Goal: Task Accomplishment & Management: Manage account settings

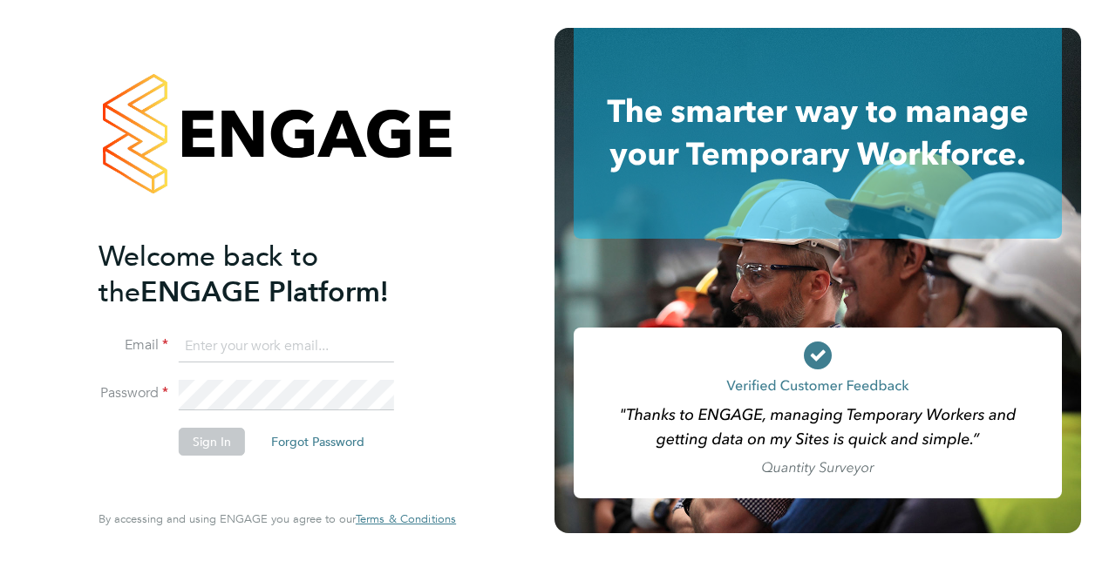
type input "[PERSON_NAME][EMAIL_ADDRESS][PERSON_NAME][DOMAIN_NAME]"
click at [98, 441] on li "Sign In Forgot Password" at bounding box center [268, 450] width 340 height 45
click at [223, 431] on button "Sign In" at bounding box center [212, 442] width 66 height 28
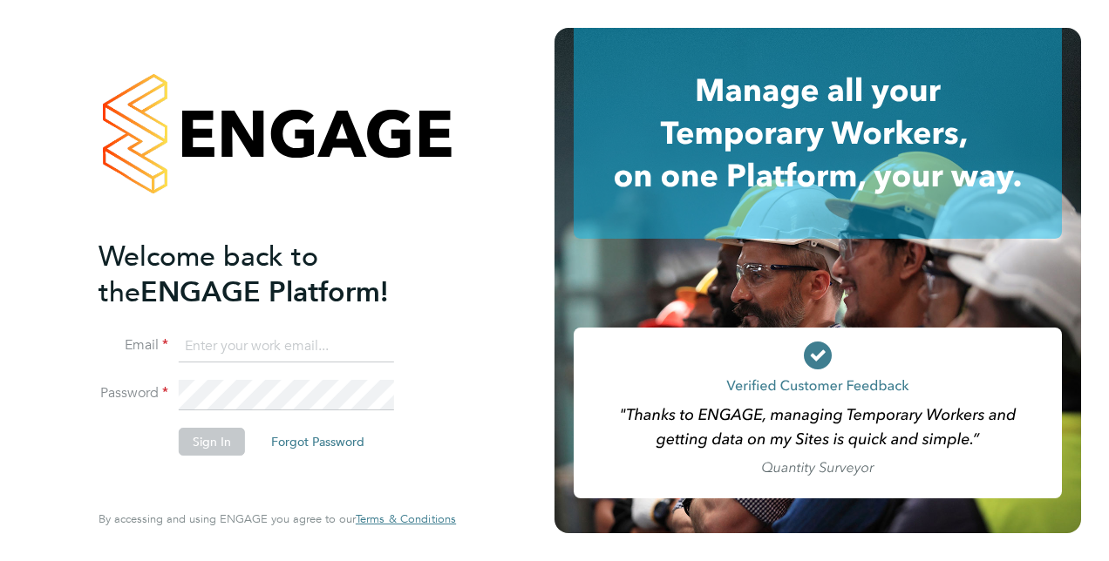
type input "[PERSON_NAME][EMAIL_ADDRESS][PERSON_NAME][DOMAIN_NAME]"
click at [59, 451] on div "Welcome back to the ENGAGE Platform! Email scott.savage@vistry.co.uk Password S…" at bounding box center [277, 280] width 554 height 561
click at [209, 441] on button "Sign In" at bounding box center [212, 442] width 66 height 28
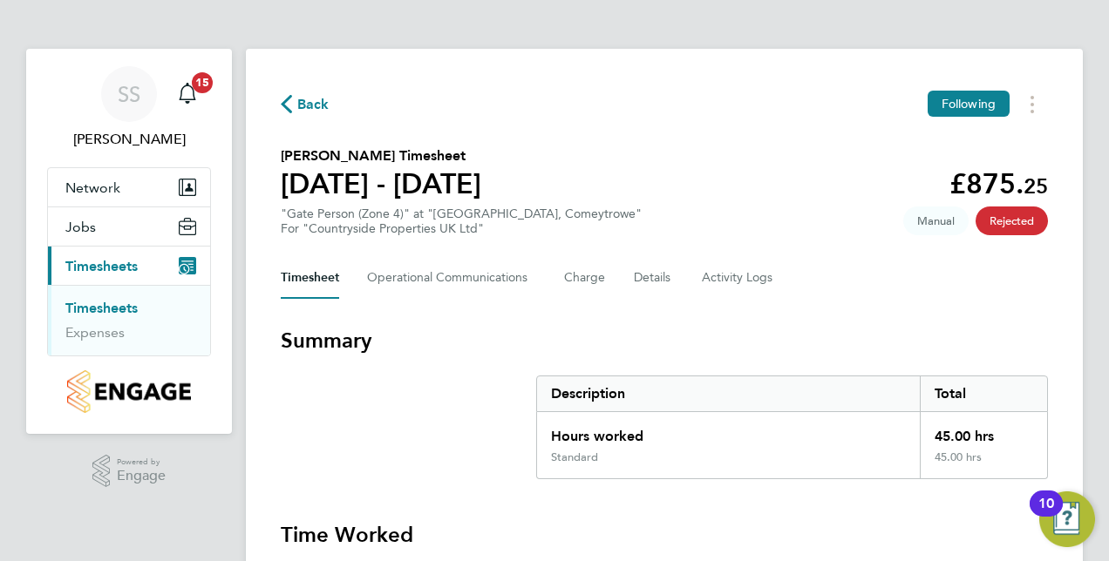
click at [119, 314] on link "Timesheets" at bounding box center [101, 308] width 72 height 17
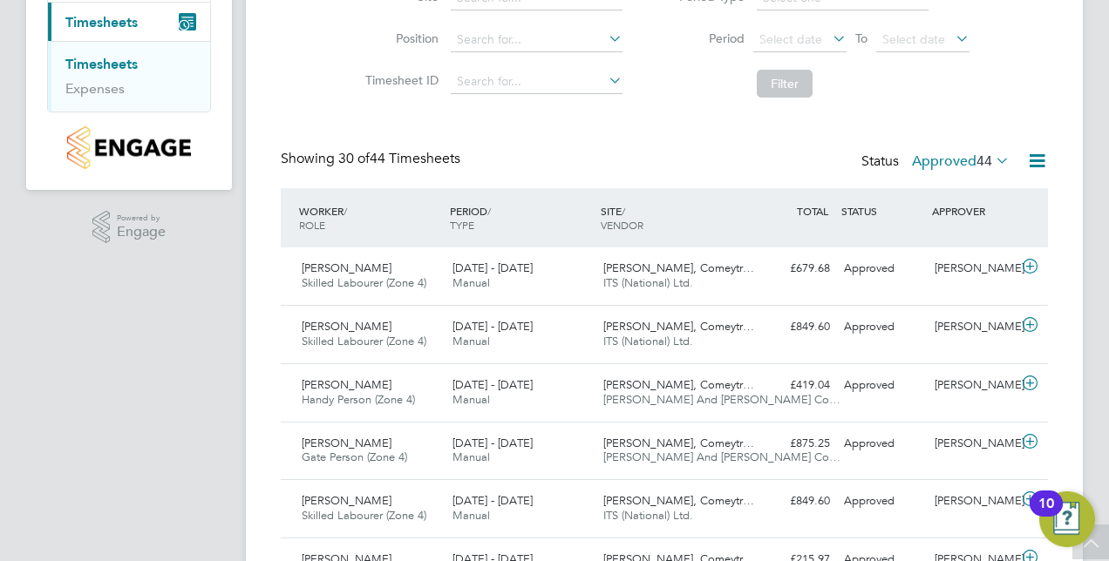
click at [969, 155] on label "Approved 44" at bounding box center [961, 161] width 98 height 17
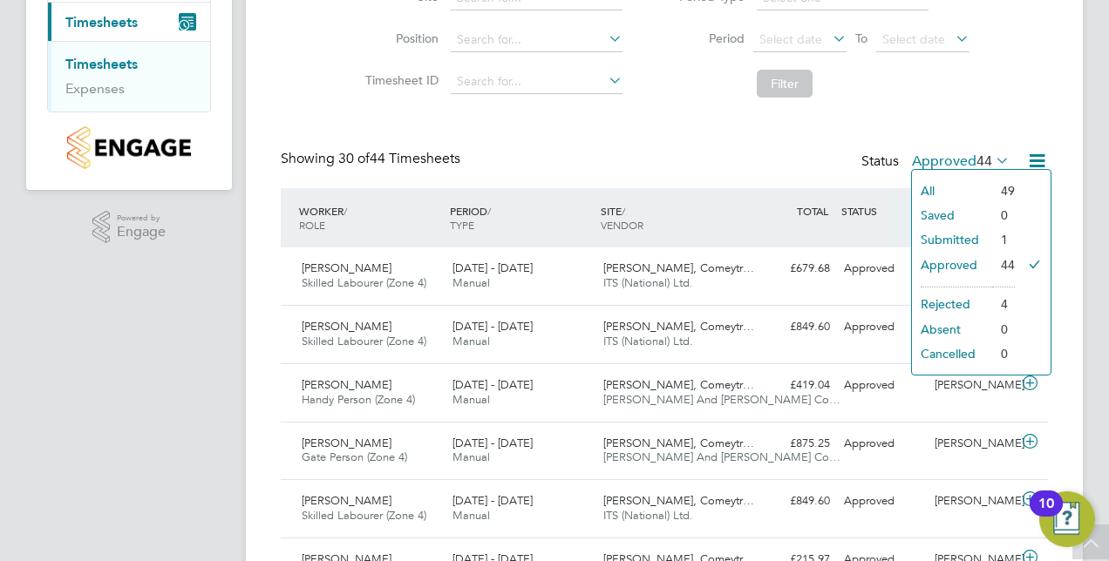
click at [948, 186] on li "All" at bounding box center [952, 191] width 80 height 24
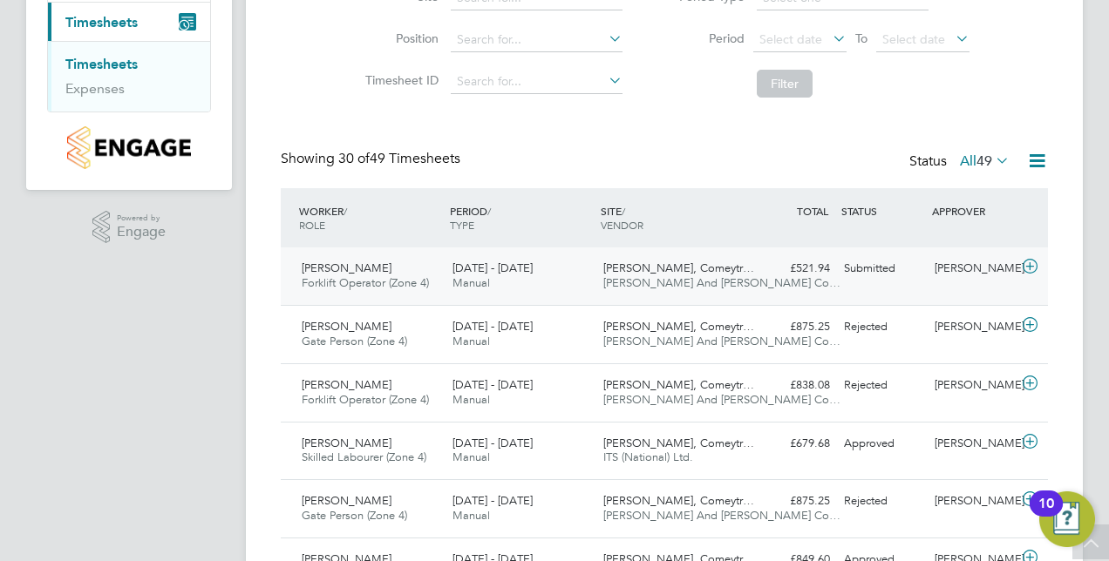
click at [356, 272] on span "[PERSON_NAME]" at bounding box center [347, 268] width 90 height 15
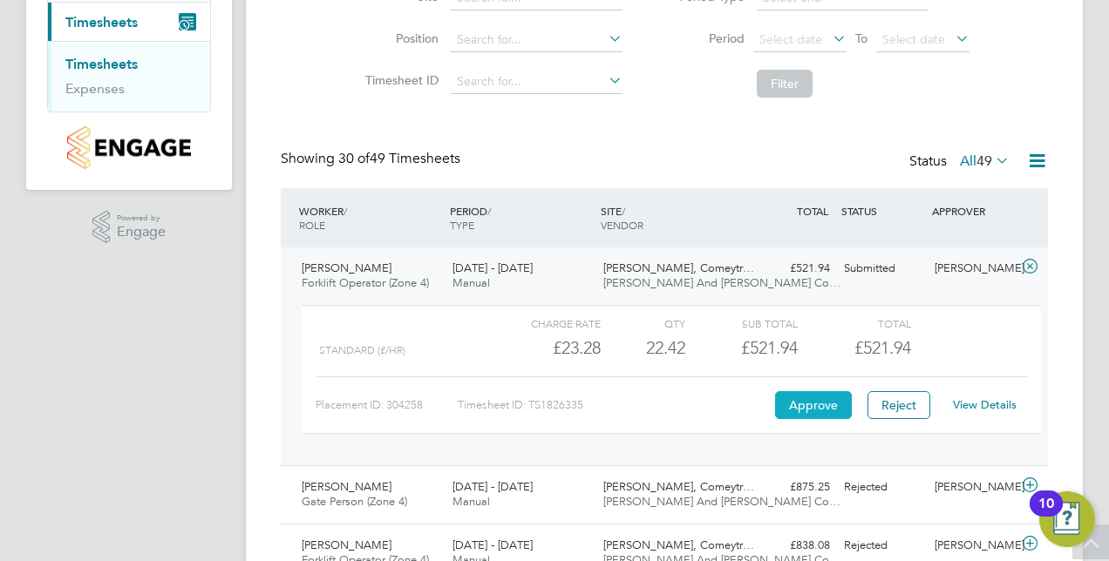
click at [827, 406] on button "Approve" at bounding box center [813, 405] width 77 height 28
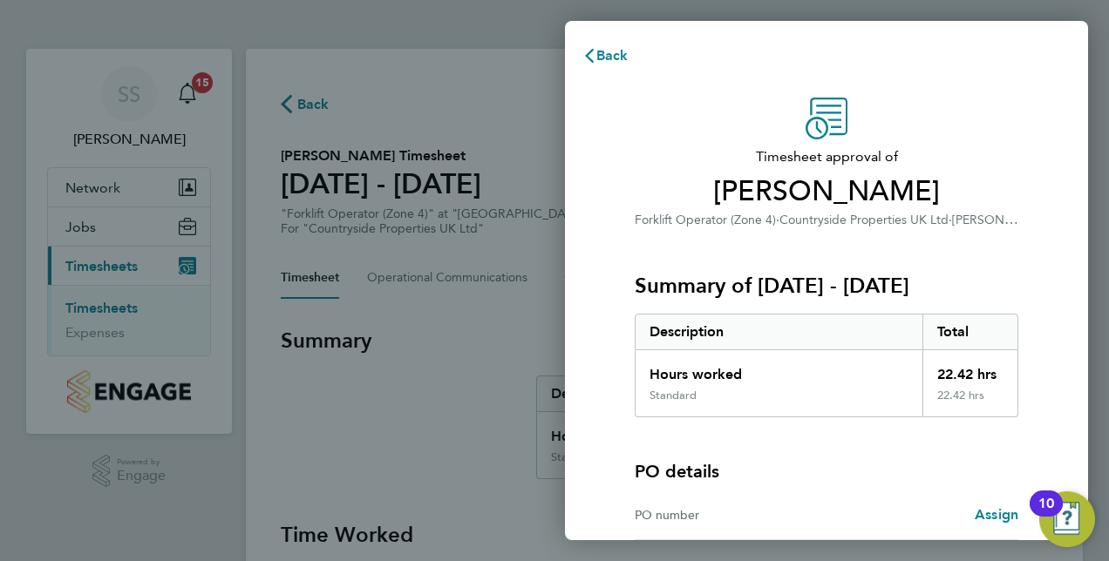
click at [606, 441] on div "Timesheet approval of [PERSON_NAME] Forklift Operator (Zone 4) · Countryside Pr…" at bounding box center [826, 396] width 523 height 638
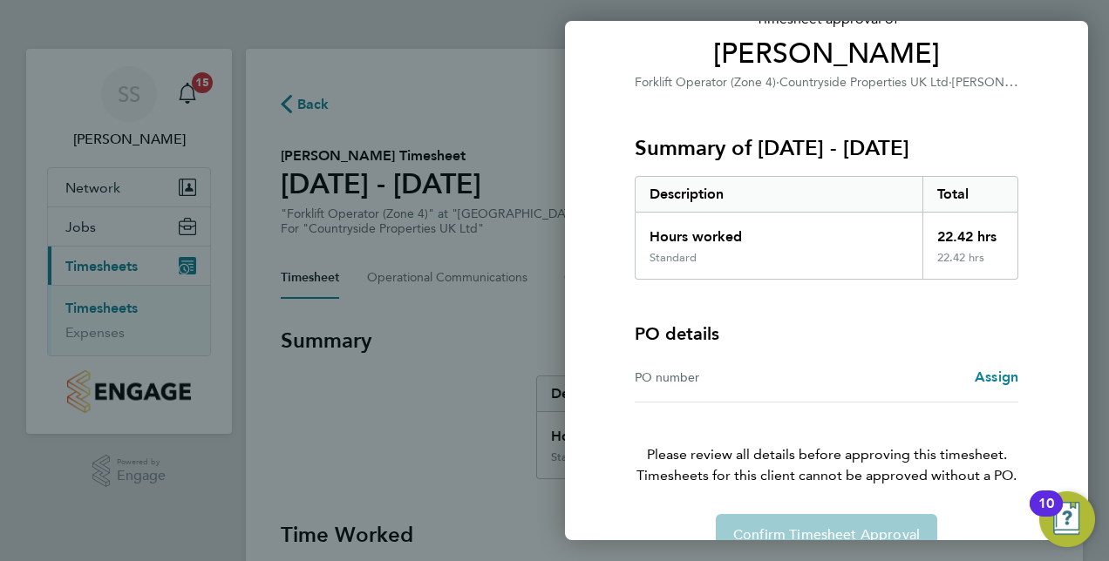
scroll to position [173, 0]
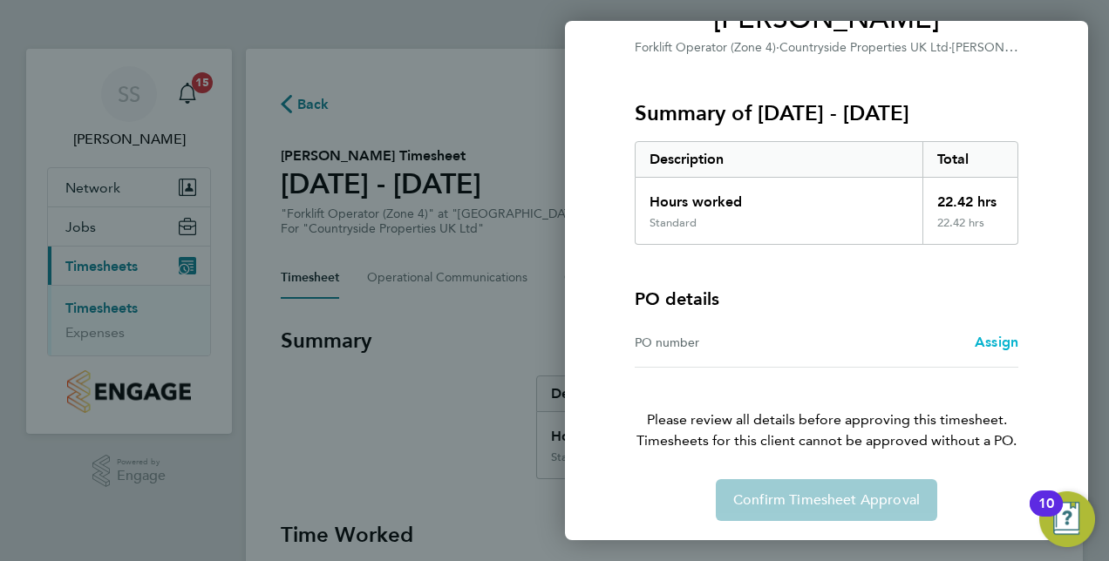
click at [1006, 341] on span "Assign" at bounding box center [996, 342] width 44 height 17
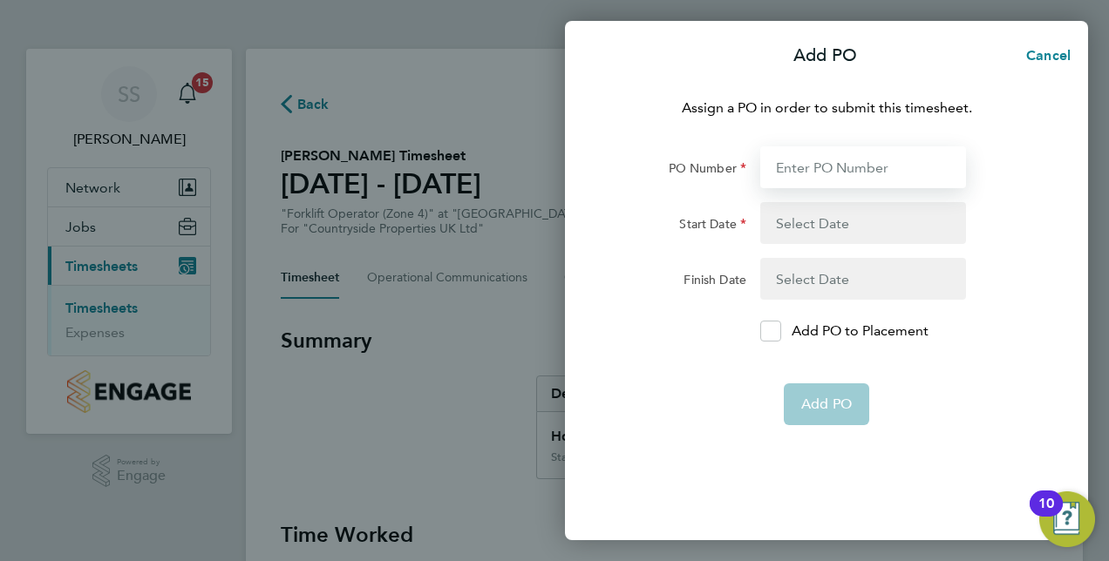
click at [790, 165] on input "PO Number" at bounding box center [863, 167] width 206 height 42
type input "B1012"
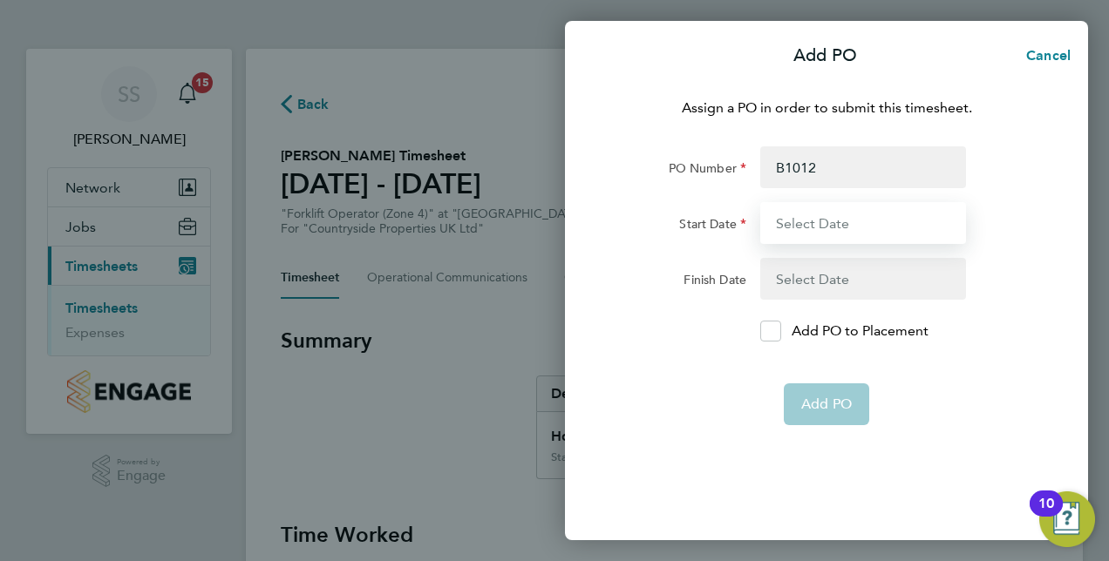
type input "16 Sep 25"
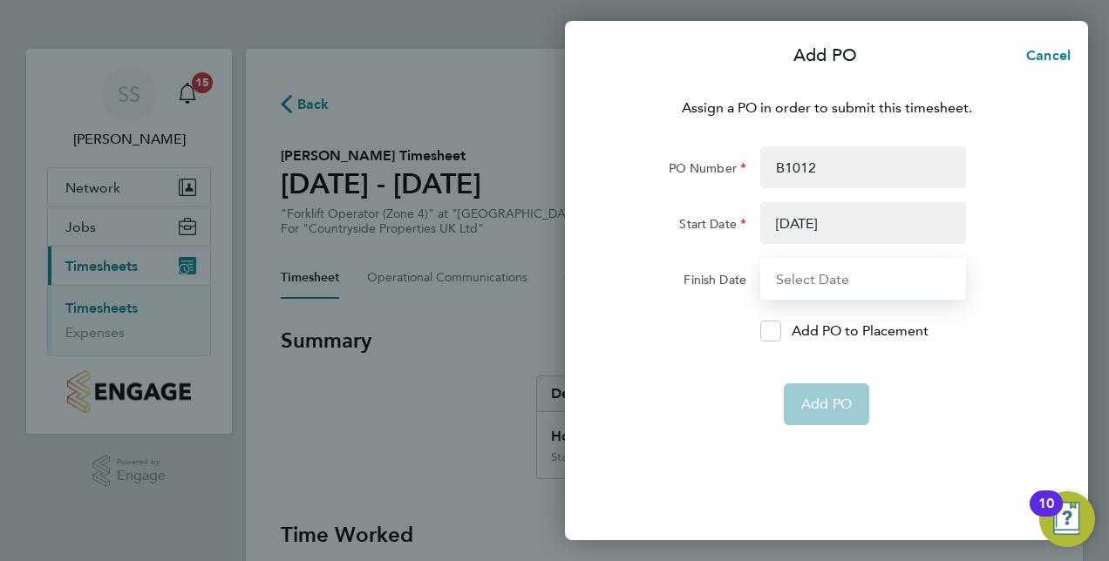
type input "18 Sep 25"
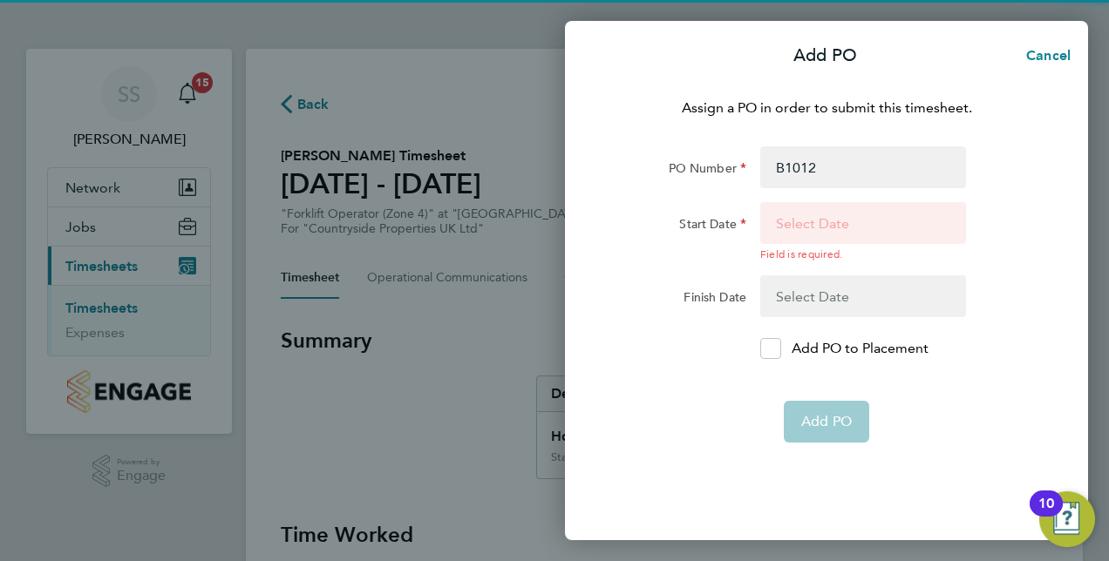
click at [810, 226] on button "button" at bounding box center [863, 231] width 206 height 59
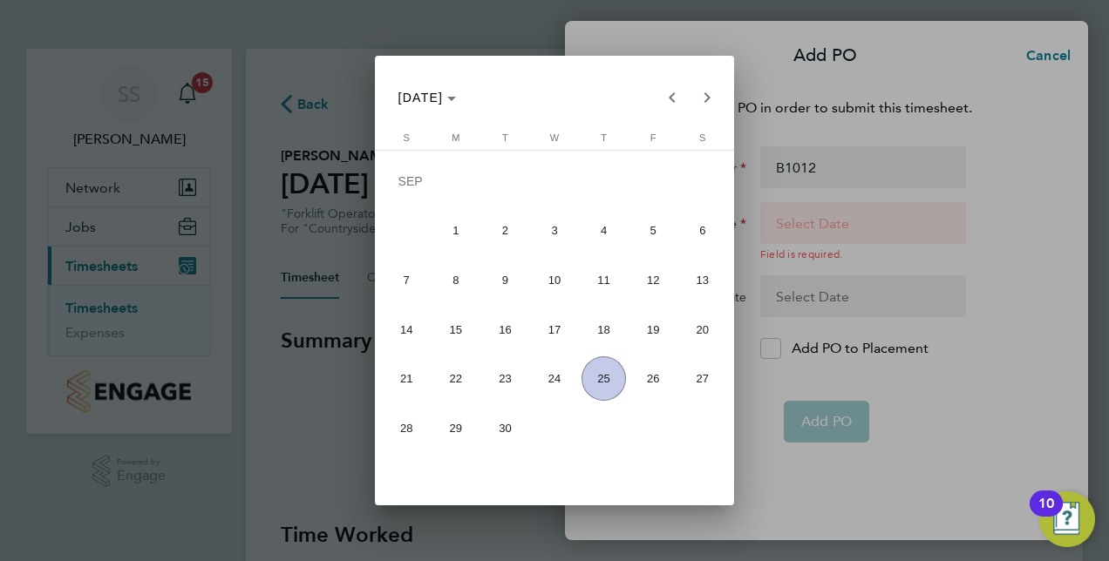
click at [460, 328] on span "15" at bounding box center [455, 330] width 44 height 44
type input "[DATE]"
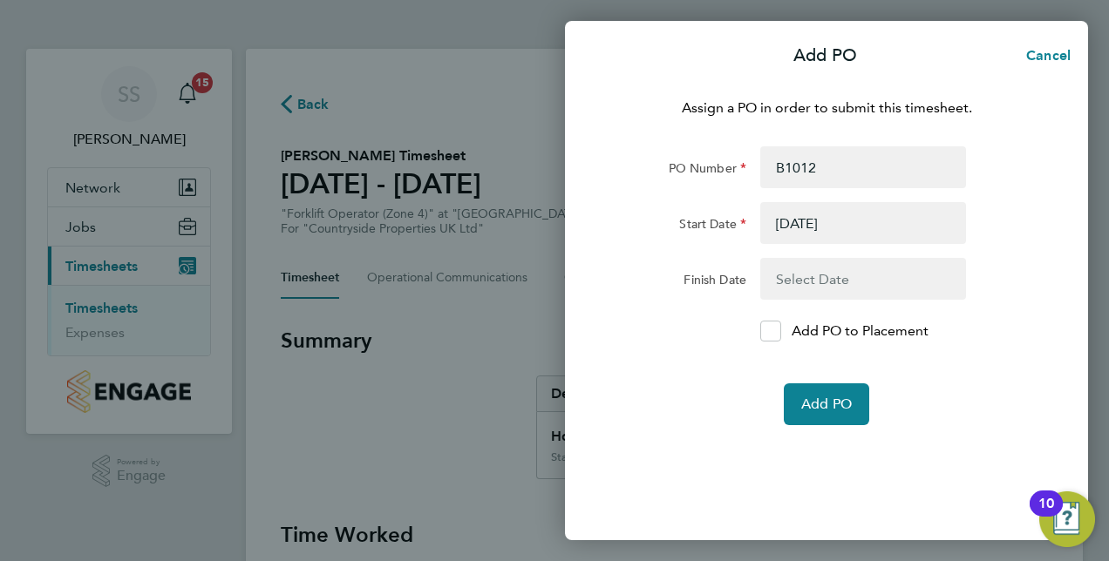
click at [859, 274] on button "button" at bounding box center [863, 279] width 206 height 42
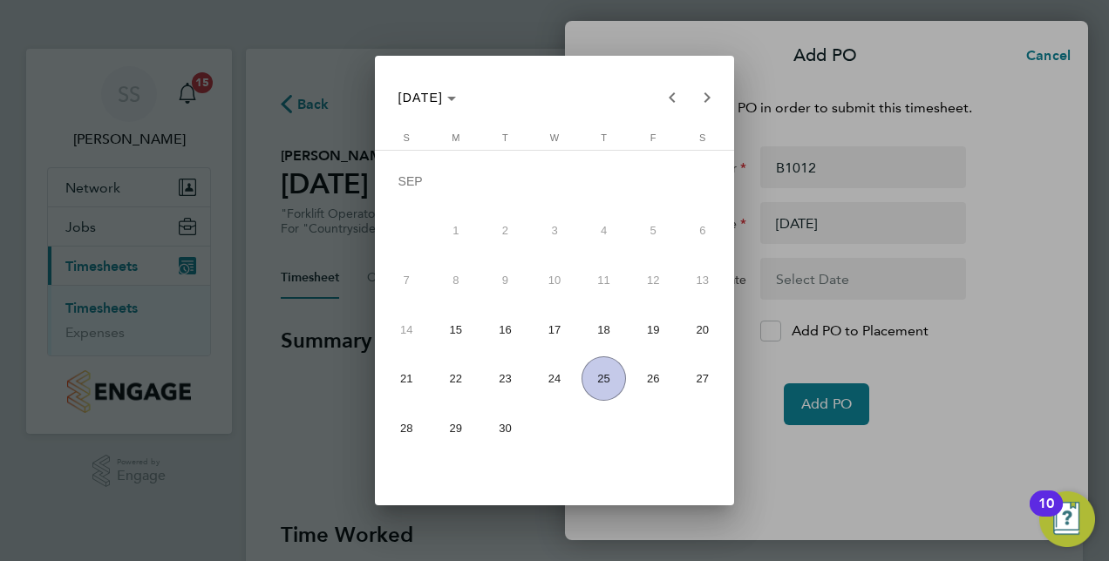
click at [391, 378] on span "21" at bounding box center [406, 378] width 44 height 44
type input "[DATE]"
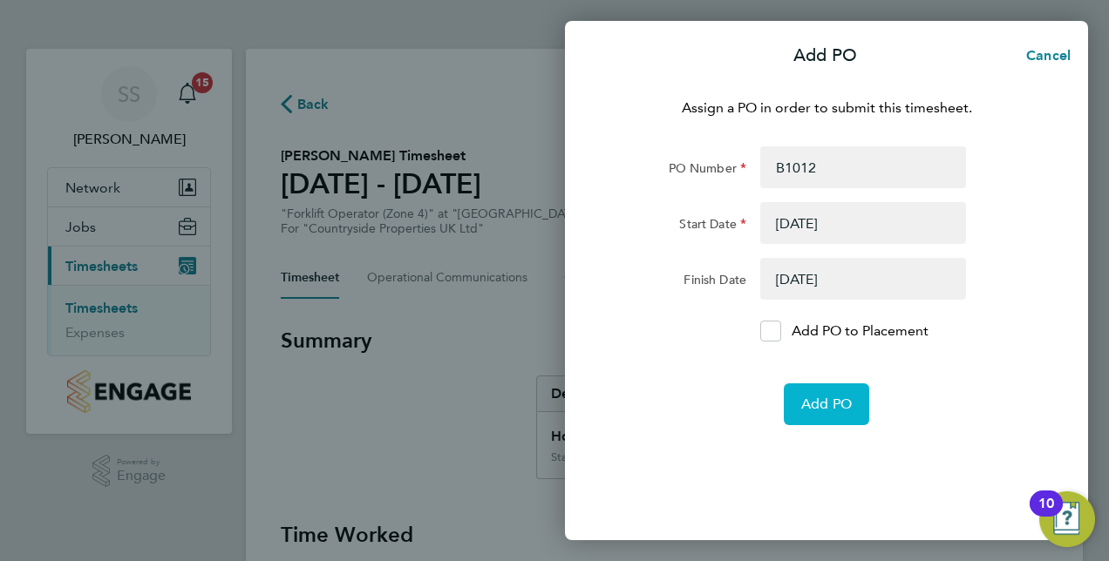
click at [831, 413] on button "Add PO" at bounding box center [826, 404] width 85 height 42
click at [764, 340] on div at bounding box center [770, 331] width 21 height 21
click at [777, 331] on input "Add PO to Placement" at bounding box center [777, 331] width 0 height 0
click at [831, 404] on span "Add PO" at bounding box center [826, 404] width 51 height 17
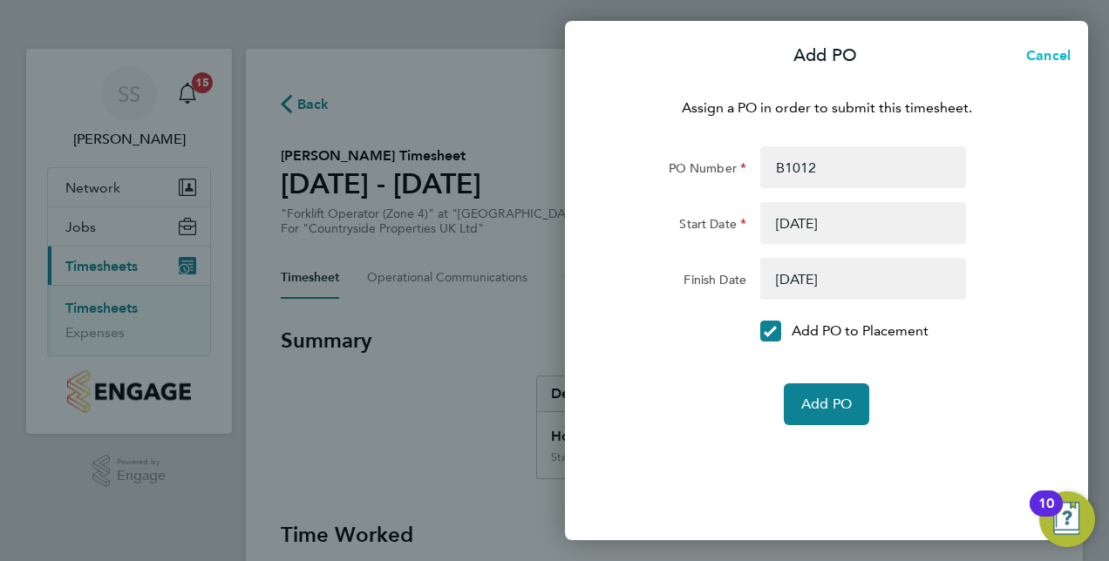
click at [1057, 54] on span "Cancel" at bounding box center [1046, 55] width 50 height 17
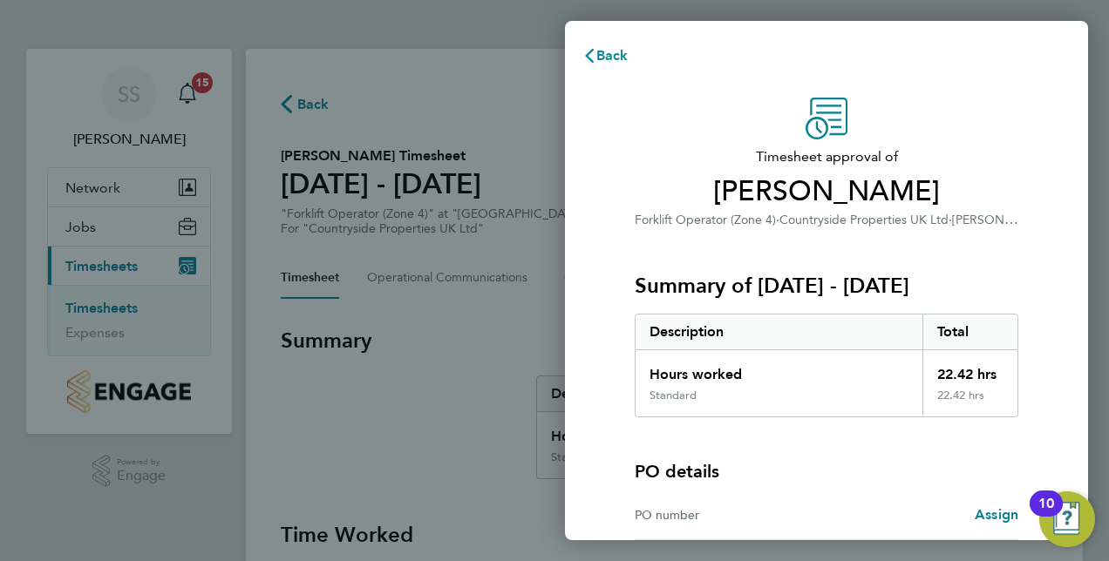
click at [990, 459] on div "PO details" at bounding box center [825, 471] width 383 height 24
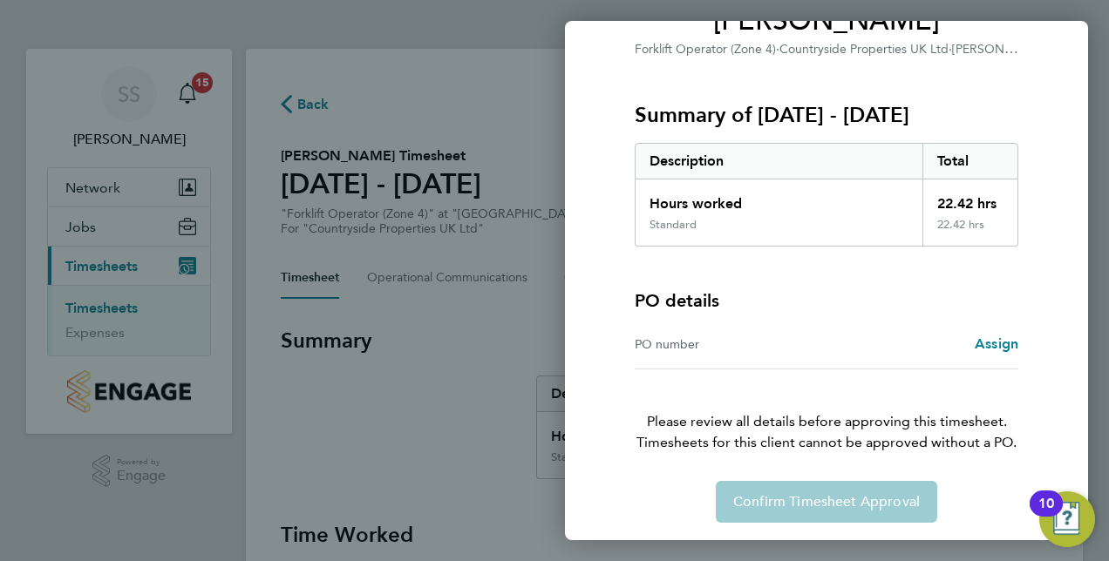
scroll to position [173, 0]
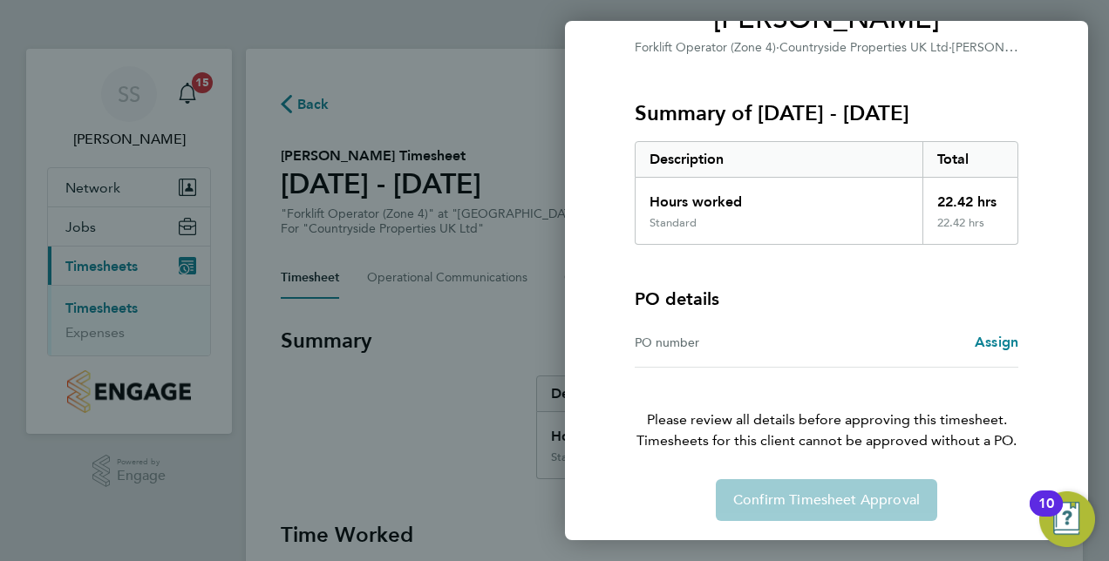
click at [807, 505] on div "Confirm Timesheet Approval" at bounding box center [826, 500] width 425 height 42
click at [466, 352] on div "Back Timesheet approval of Ashley Thomas Forklift Operator (Zone 4) · Countrysi…" at bounding box center [554, 280] width 1109 height 561
click at [1072, 105] on div "Timesheet approval of Ashley Thomas Forklift Operator (Zone 4) · Countryside Pr…" at bounding box center [826, 223] width 523 height 638
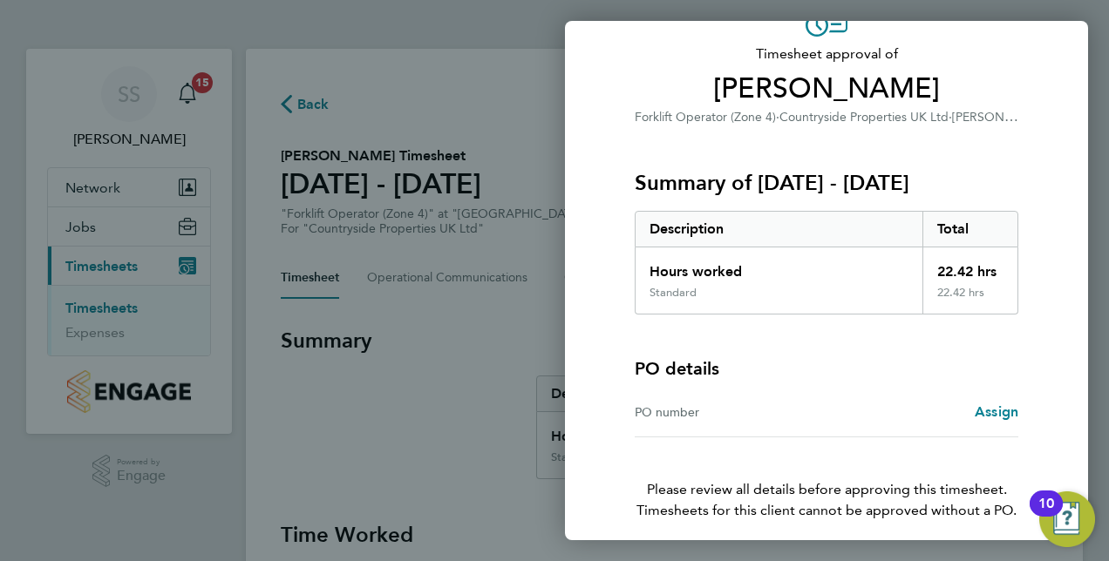
scroll to position [0, 0]
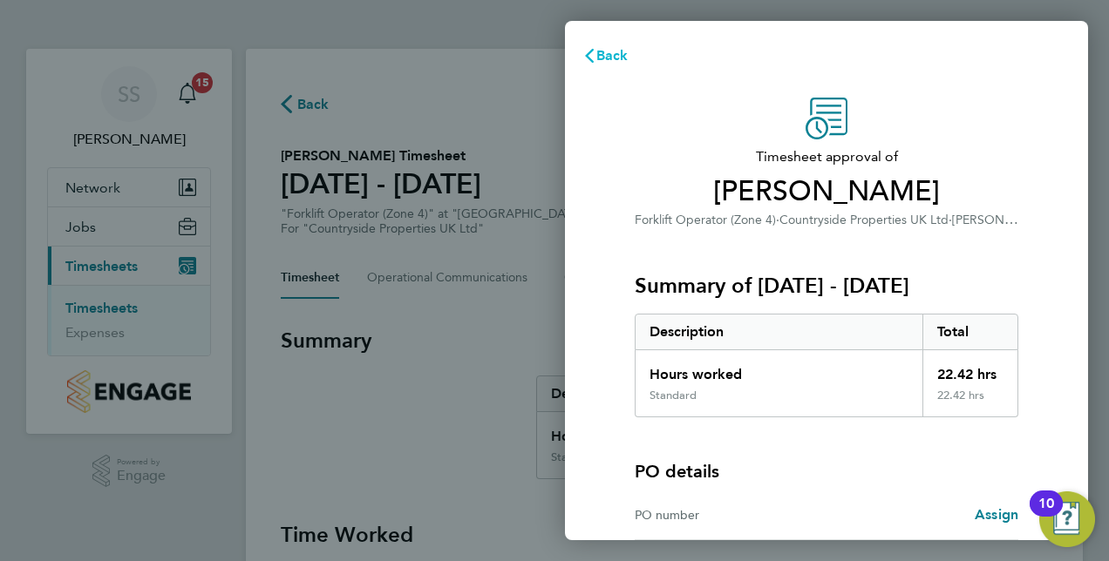
click at [628, 61] on button "Back" at bounding box center [605, 55] width 81 height 35
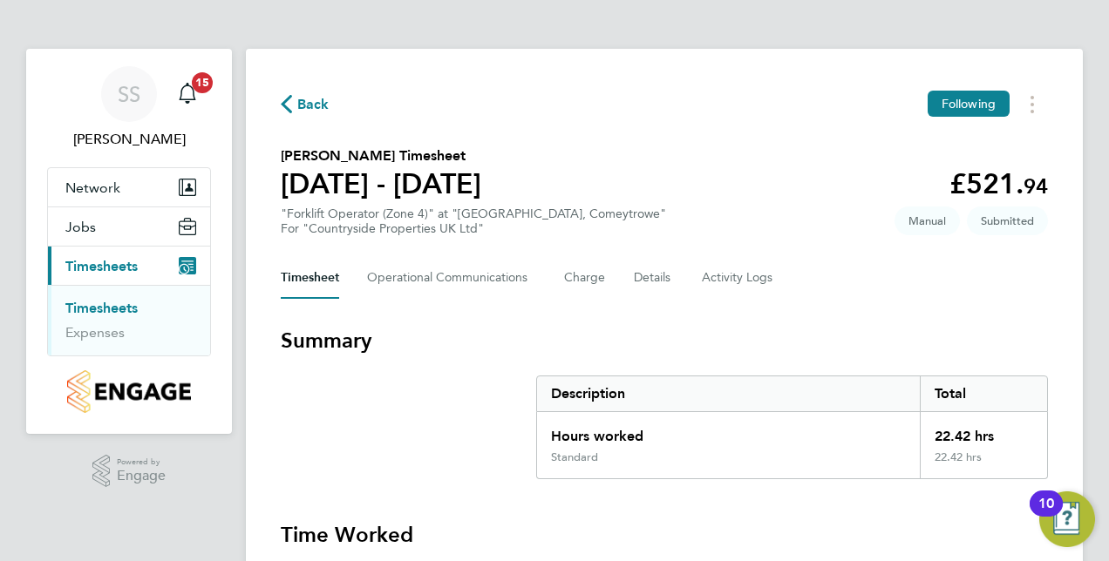
click at [308, 106] on span "Back" at bounding box center [313, 104] width 32 height 21
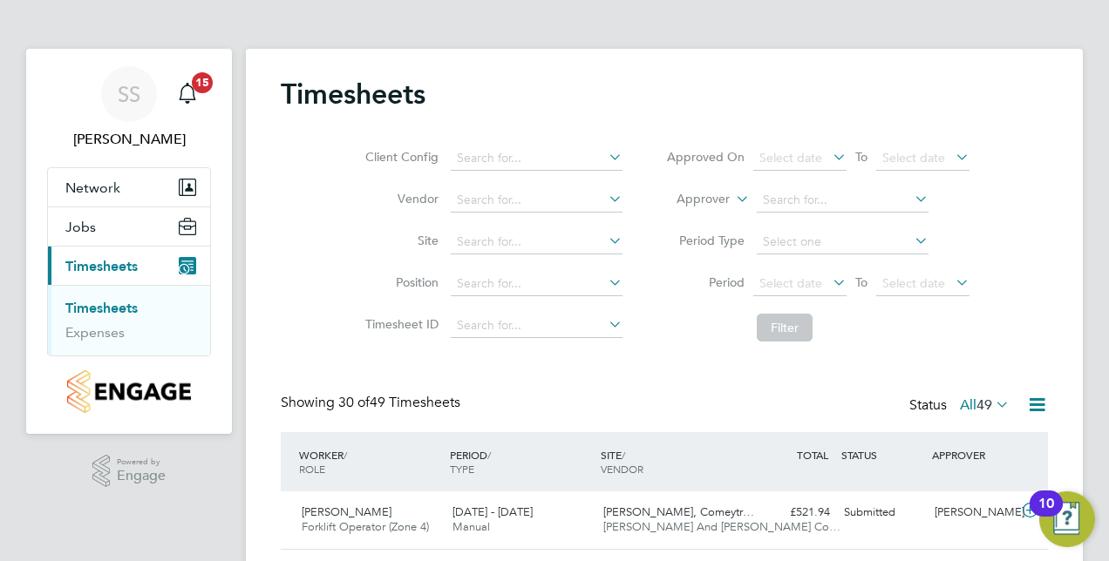
click at [1041, 231] on div "Client Config Vendor Site Position Timesheet ID Approved On Select date To Sele…" at bounding box center [664, 239] width 767 height 221
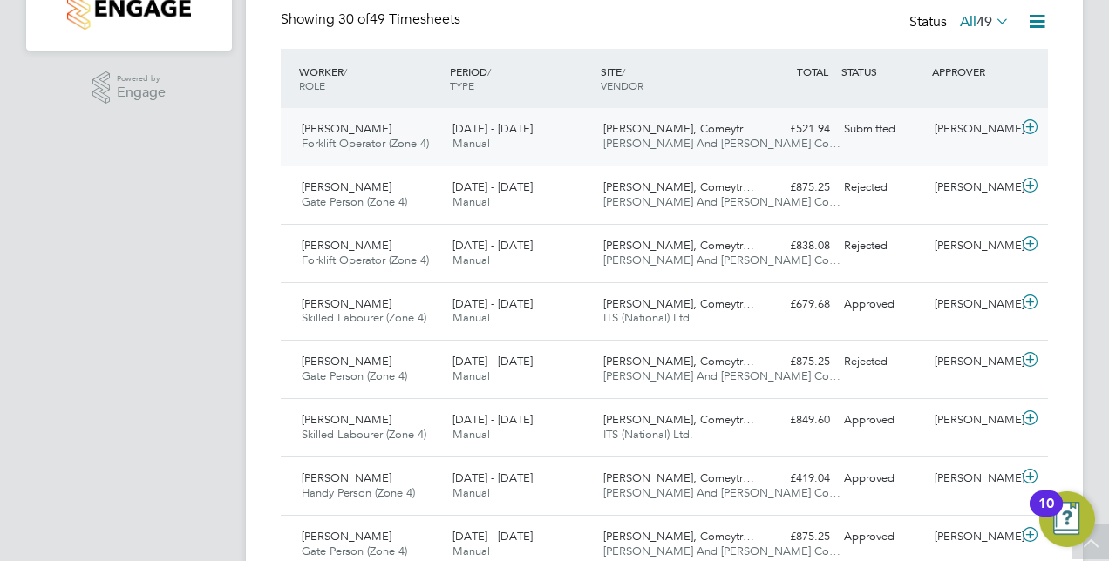
click at [1035, 126] on icon at bounding box center [1030, 127] width 22 height 14
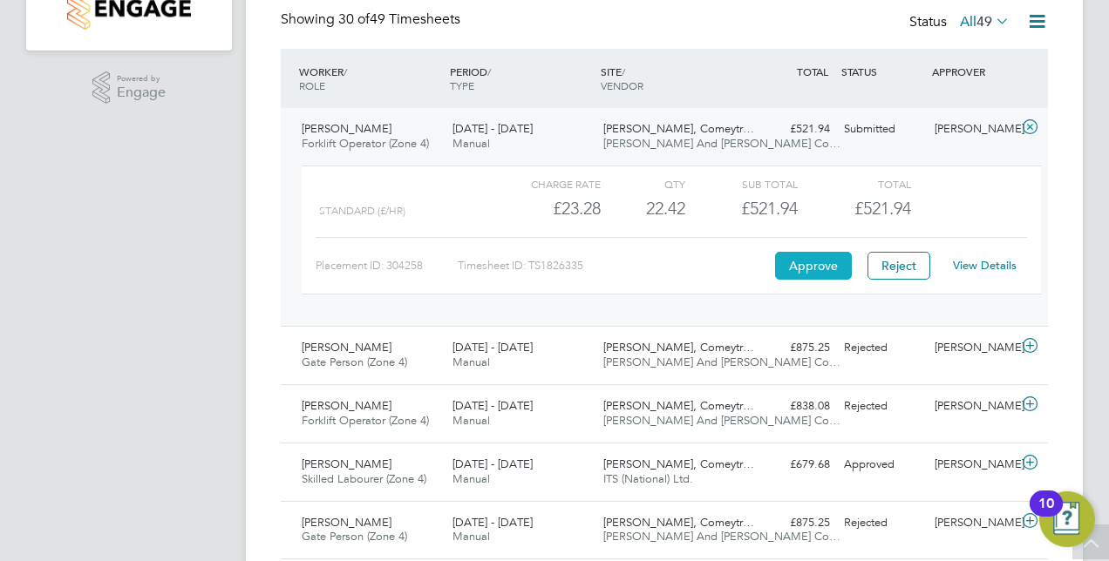
click at [820, 257] on button "Approve" at bounding box center [813, 266] width 77 height 28
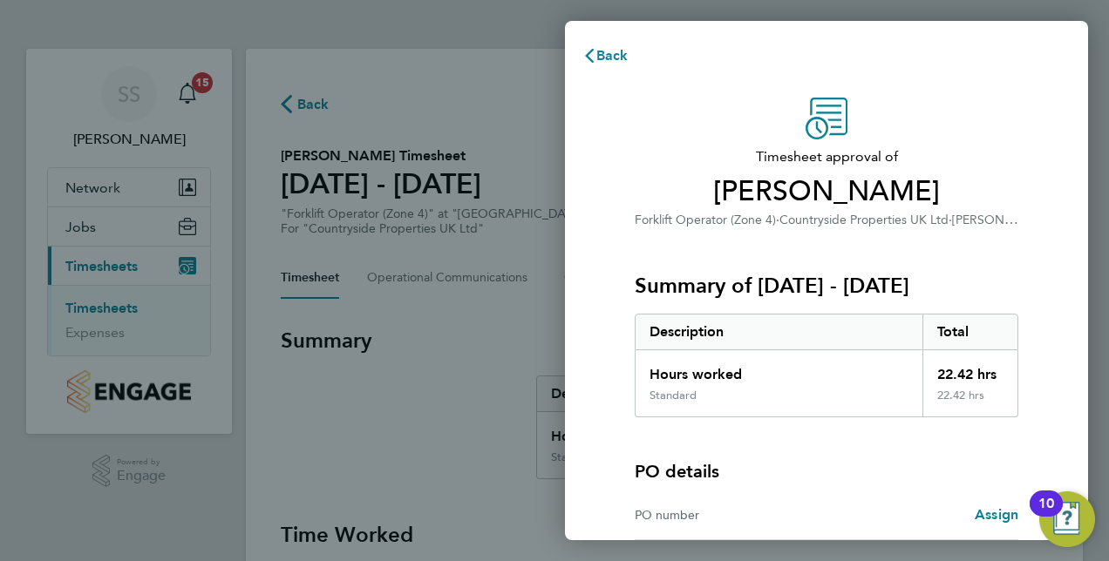
click at [831, 448] on div "PO details PO number Assign" at bounding box center [825, 478] width 383 height 123
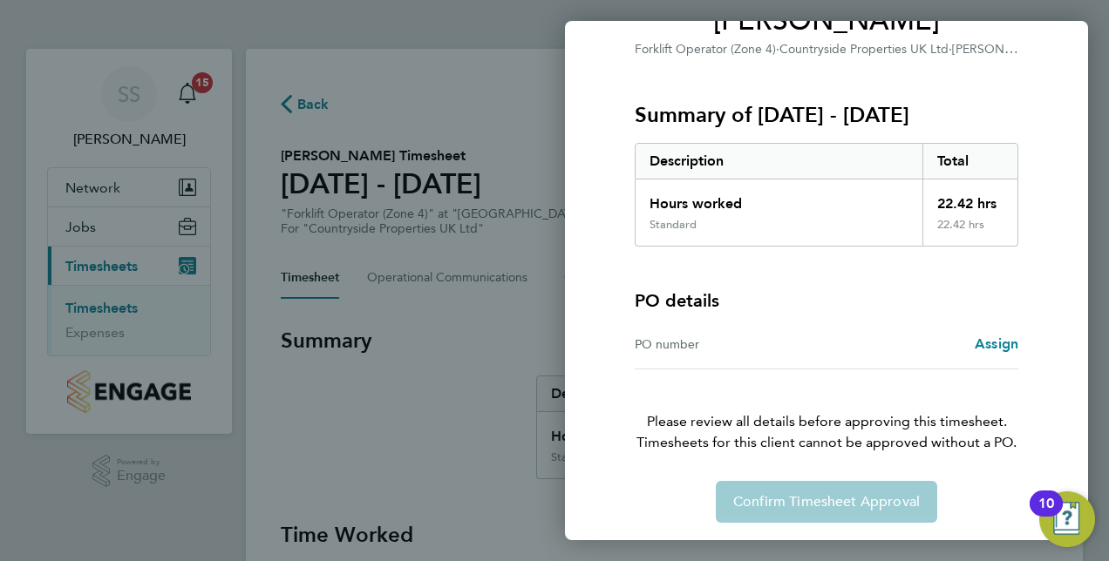
scroll to position [173, 0]
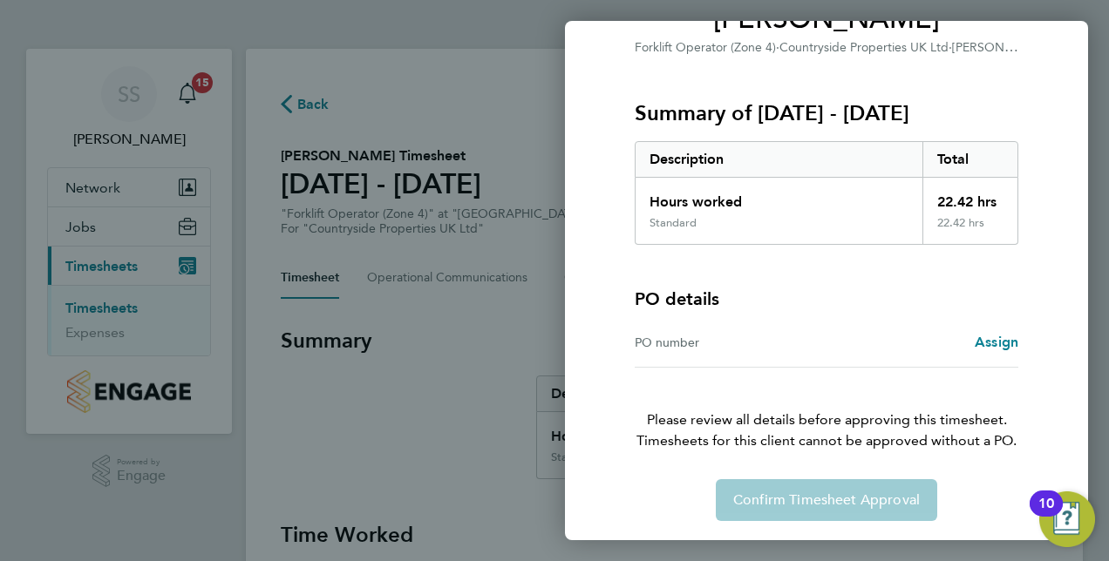
click at [1006, 351] on div "PO number Assign" at bounding box center [825, 343] width 383 height 50
click at [995, 347] on span "Assign" at bounding box center [996, 342] width 44 height 17
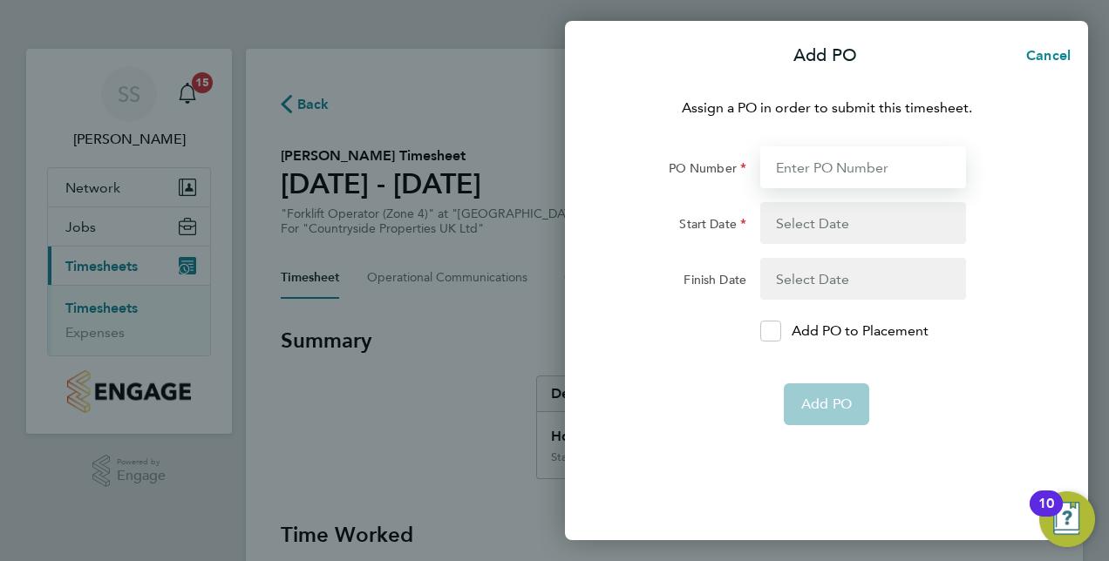
click at [835, 167] on input "PO Number" at bounding box center [863, 167] width 206 height 42
click at [830, 168] on input "PO Number" at bounding box center [863, 167] width 206 height 42
type input "b1012"
click at [732, 246] on form "PO Number b1012 Start Date Finish Date Add PO to Placement Add PO" at bounding box center [826, 285] width 425 height 279
click at [818, 228] on button "button" at bounding box center [863, 223] width 206 height 42
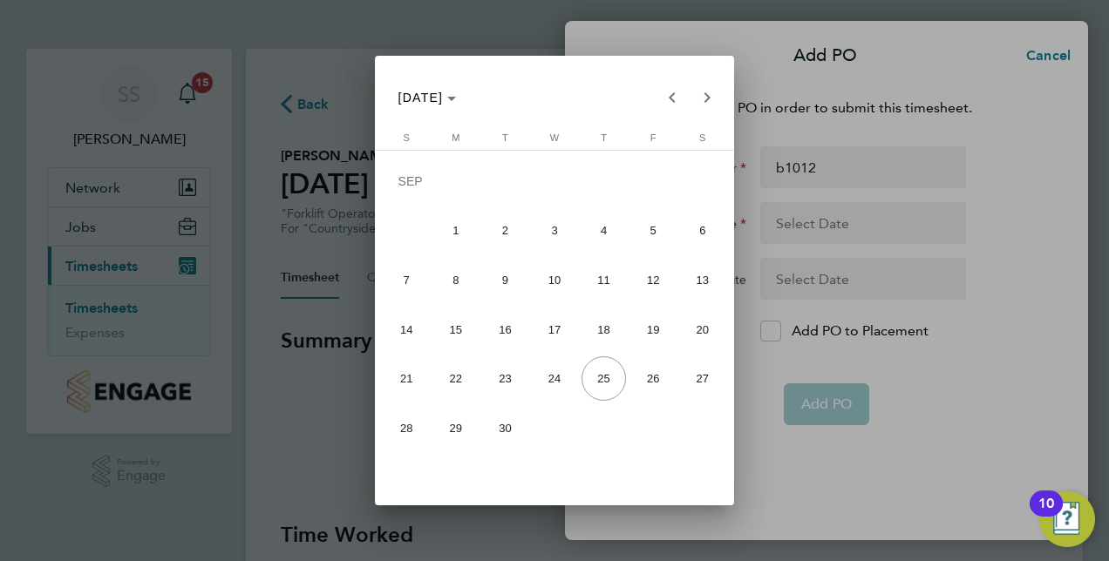
click at [460, 336] on span "15" at bounding box center [455, 330] width 44 height 44
type input "[DATE]"
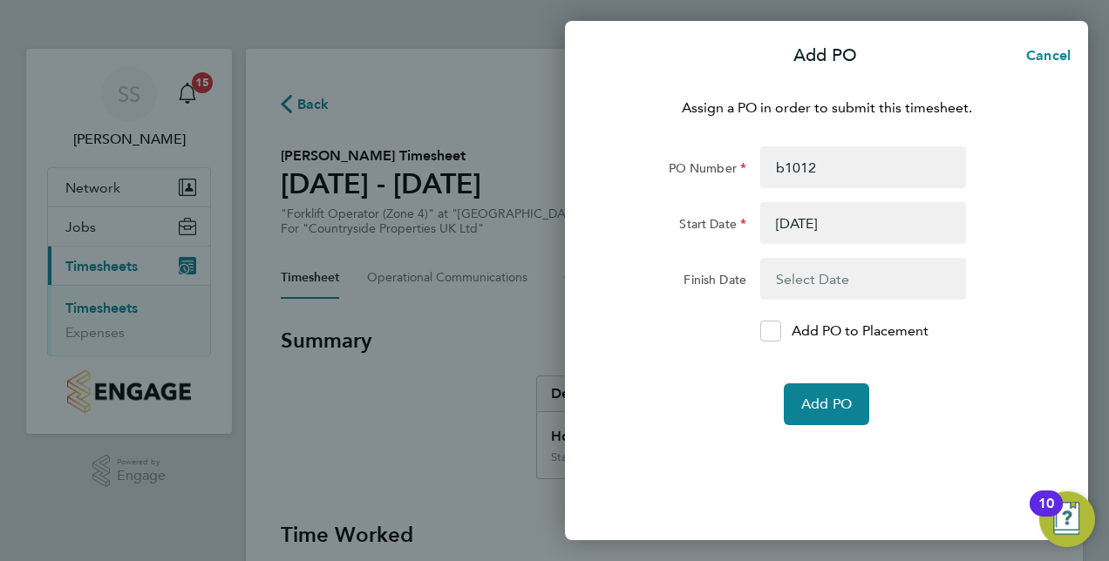
click at [871, 281] on button "button" at bounding box center [863, 279] width 206 height 42
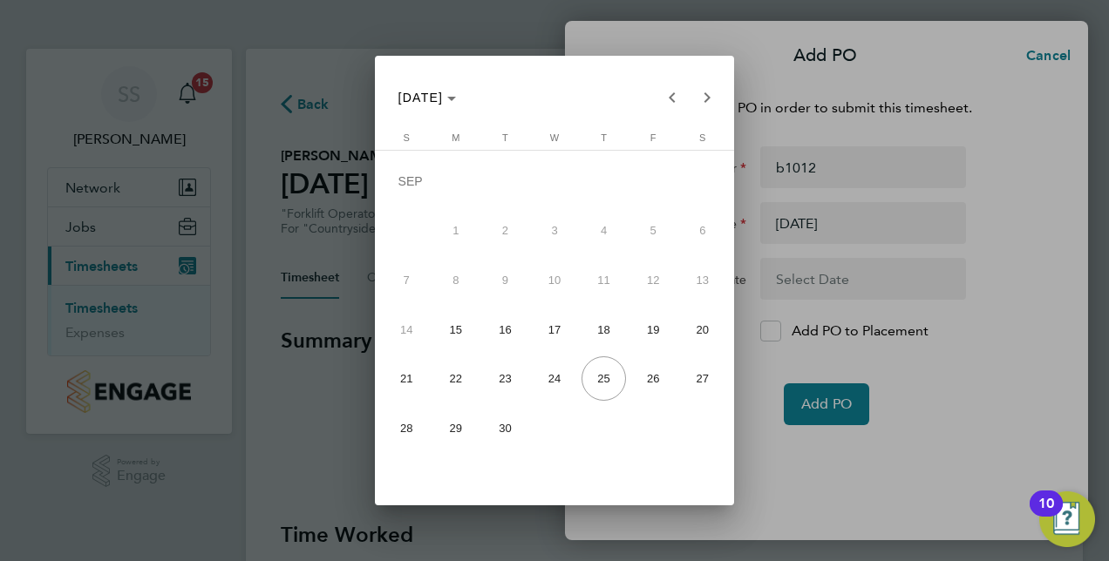
click at [399, 395] on span "21" at bounding box center [406, 378] width 44 height 44
type input "[DATE]"
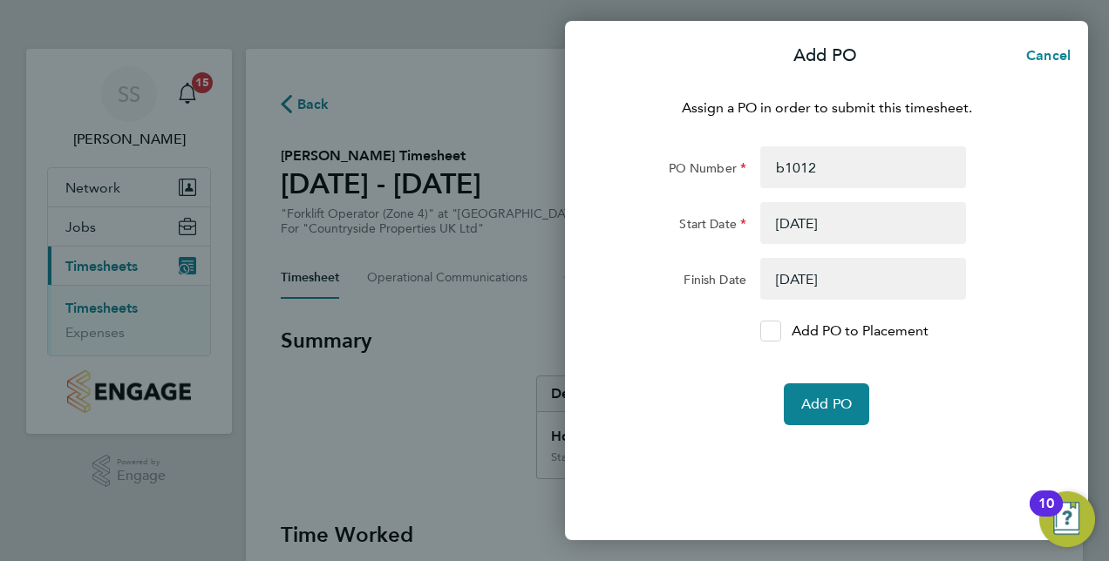
click at [776, 336] on icon at bounding box center [769, 331] width 13 height 11
click at [777, 331] on input "Add PO to Placement" at bounding box center [777, 331] width 0 height 0
click at [831, 406] on span "Add PO" at bounding box center [826, 404] width 51 height 17
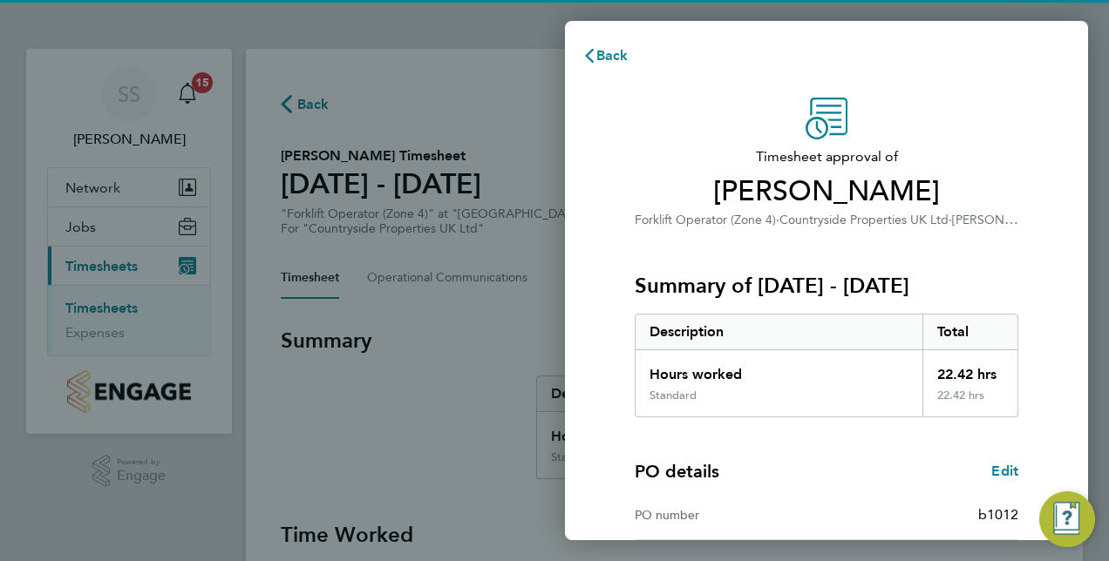
click at [875, 481] on div "PO details Edit" at bounding box center [825, 471] width 383 height 24
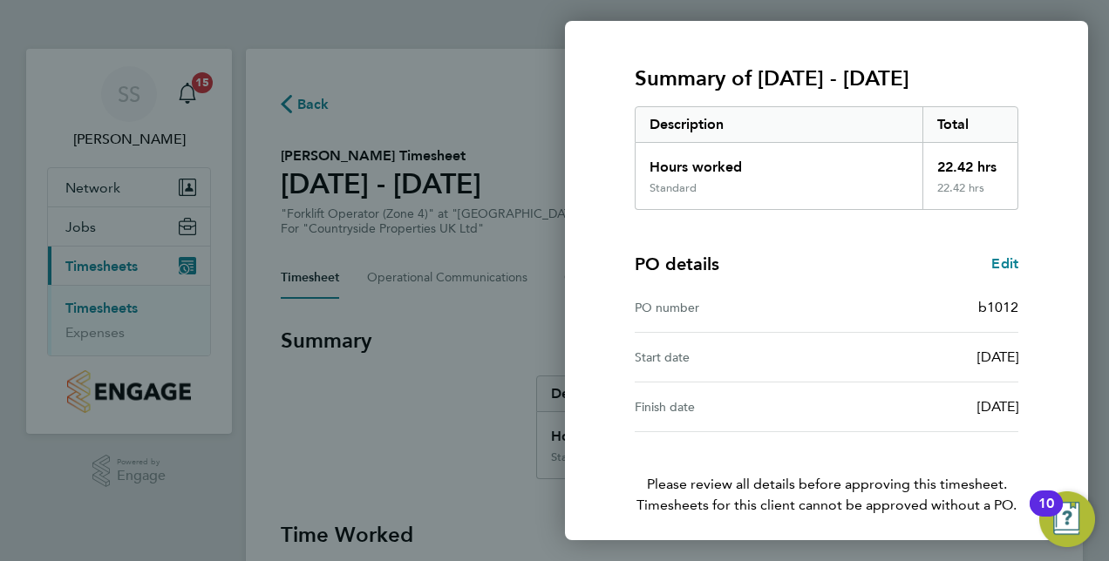
scroll to position [272, 0]
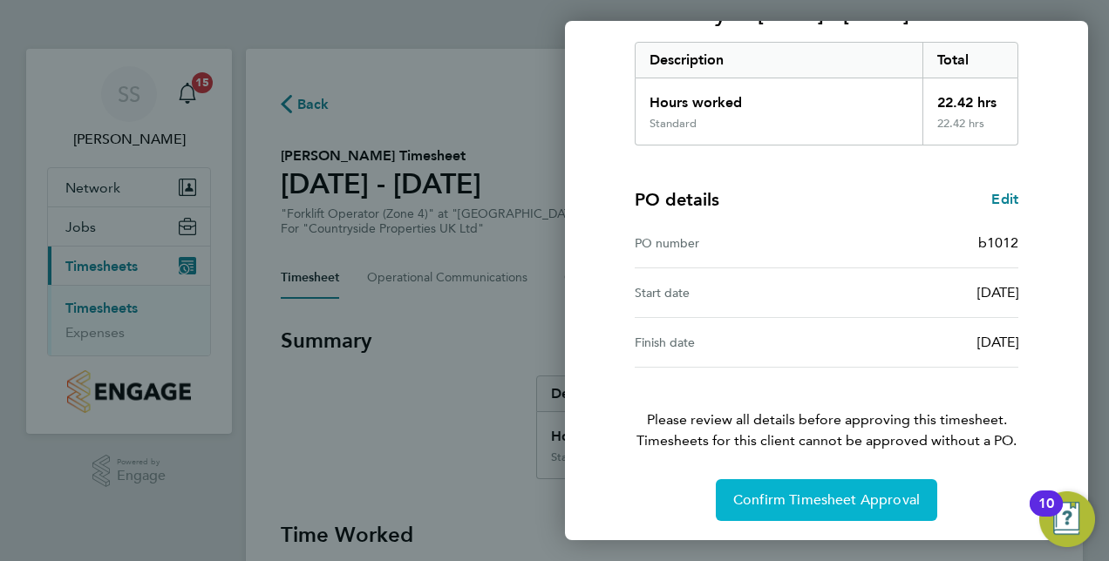
click at [875, 481] on button "Confirm Timesheet Approval" at bounding box center [826, 500] width 221 height 42
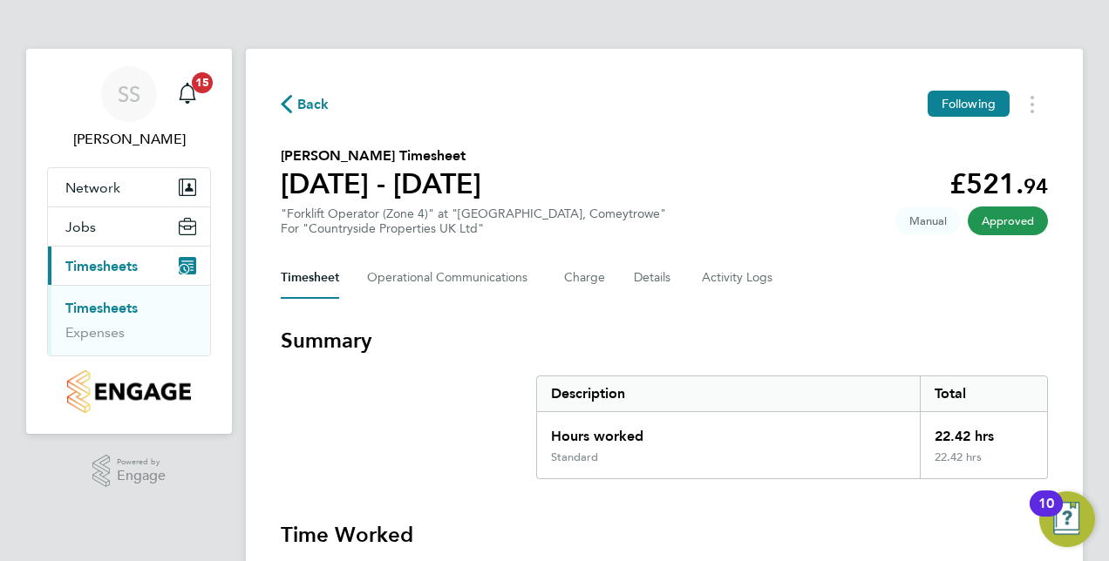
click at [112, 302] on link "Timesheets" at bounding box center [101, 308] width 72 height 17
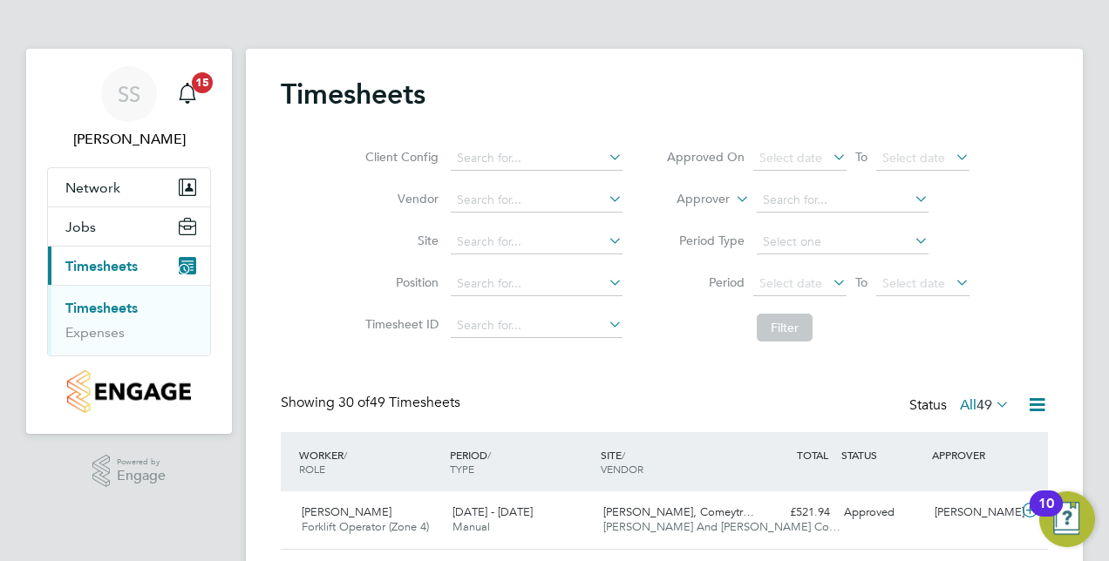
click at [706, 395] on div "Showing 30 of 49 Timesheets Status All 49" at bounding box center [664, 413] width 767 height 38
